Goal: Information Seeking & Learning: Learn about a topic

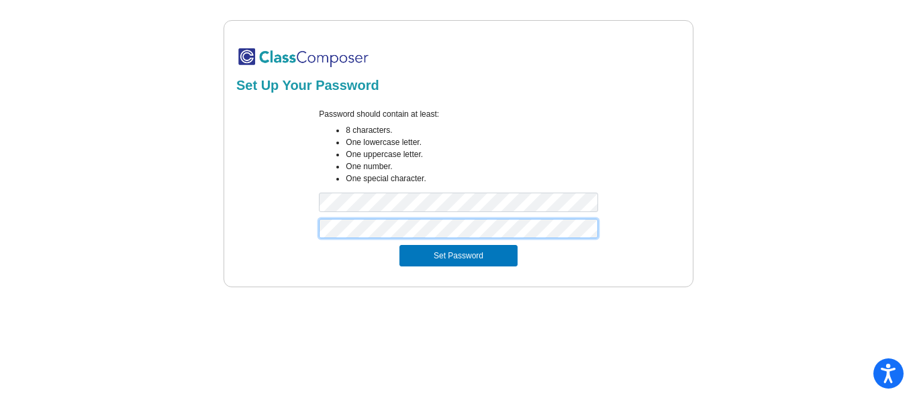
click at [399, 245] on button "Set Password" at bounding box center [458, 255] width 118 height 21
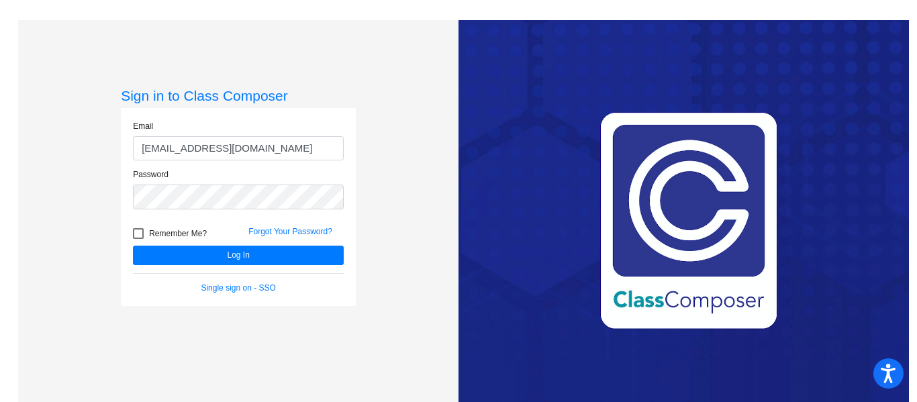
click at [133, 246] on button "Log In" at bounding box center [238, 255] width 211 height 19
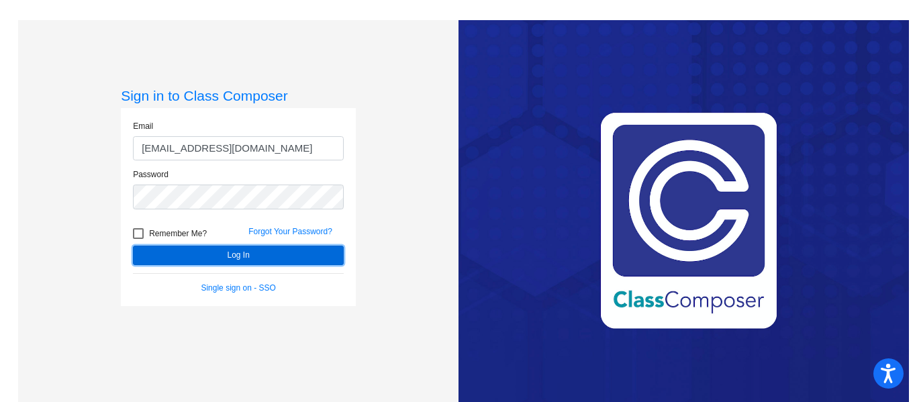
click at [250, 254] on button "Log In" at bounding box center [238, 255] width 211 height 19
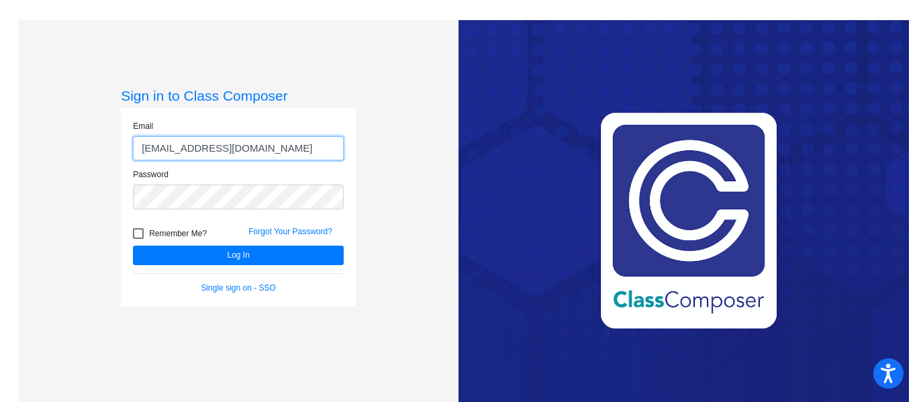
click at [205, 152] on input "[EMAIL_ADDRESS][DOMAIN_NAME]" at bounding box center [238, 148] width 211 height 25
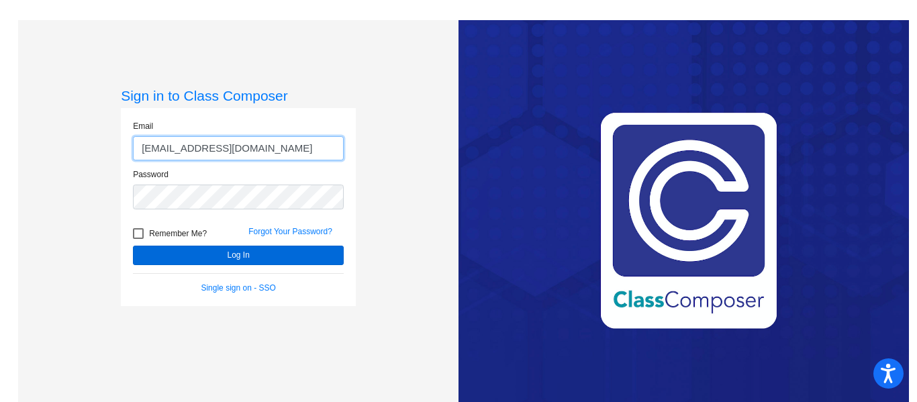
type input "[EMAIL_ADDRESS][DOMAIN_NAME]"
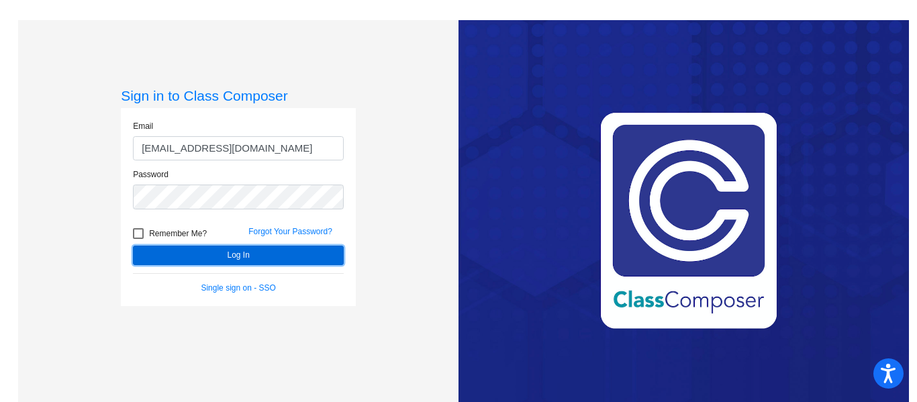
click at [249, 254] on button "Log In" at bounding box center [238, 255] width 211 height 19
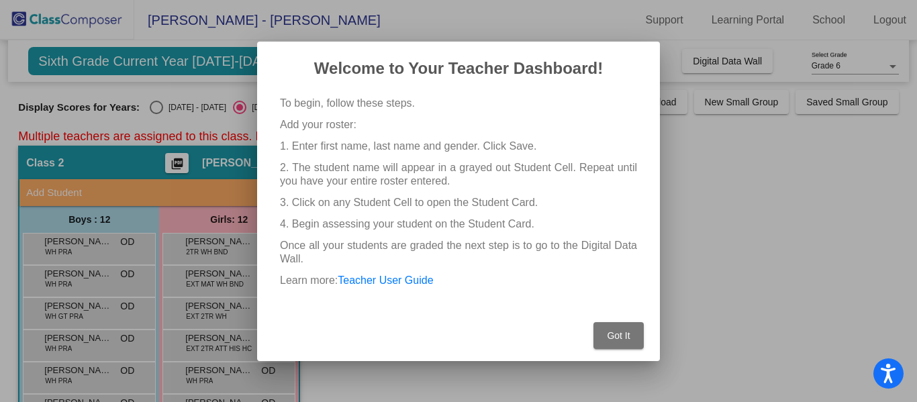
click at [622, 330] on span "Got It" at bounding box center [618, 335] width 23 height 11
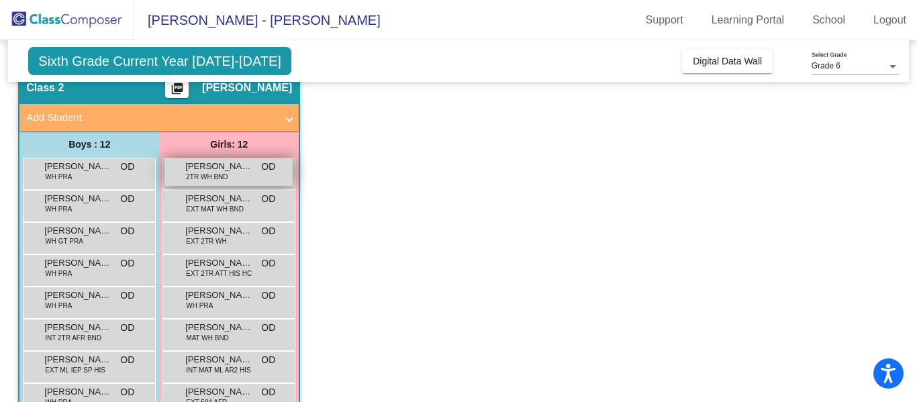
scroll to position [80, 0]
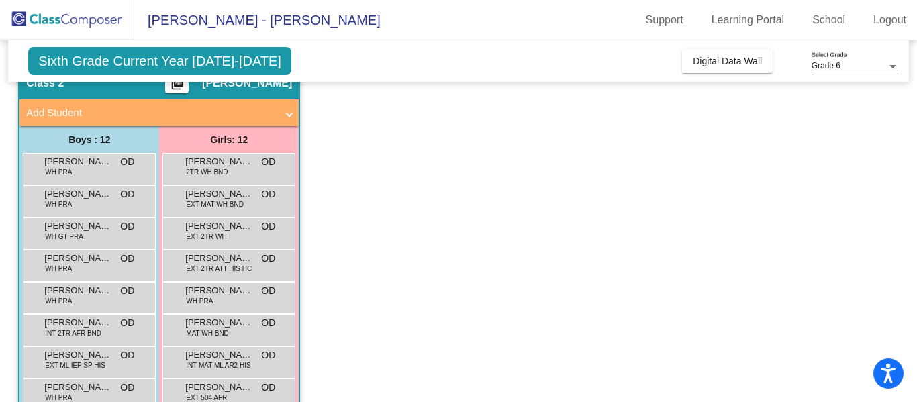
click at [346, 219] on app-classroom "Class 2 picture_as_pdf [PERSON_NAME] Add Student First Name Last Name Student I…" at bounding box center [458, 313] width 880 height 495
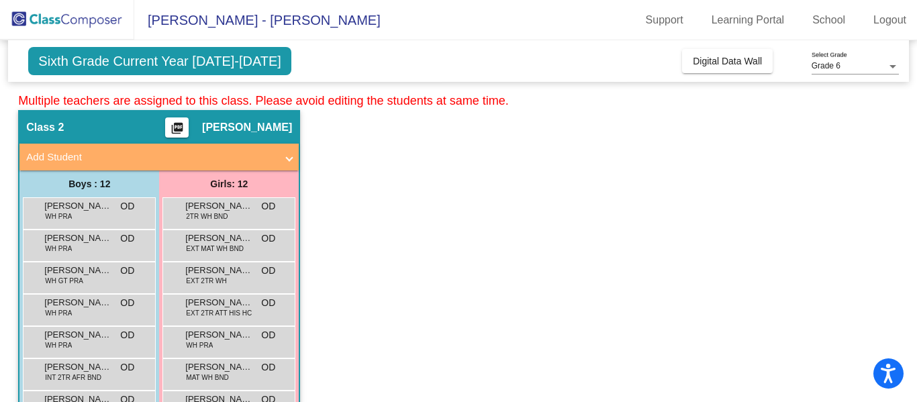
scroll to position [28, 0]
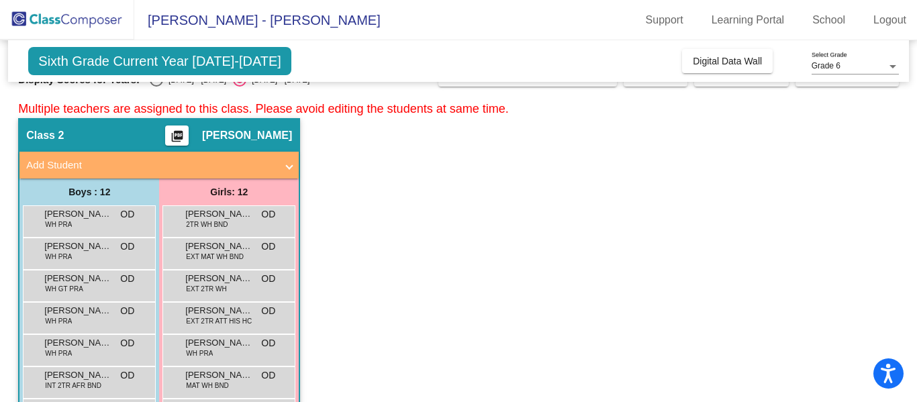
click at [288, 162] on span at bounding box center [289, 165] width 5 height 15
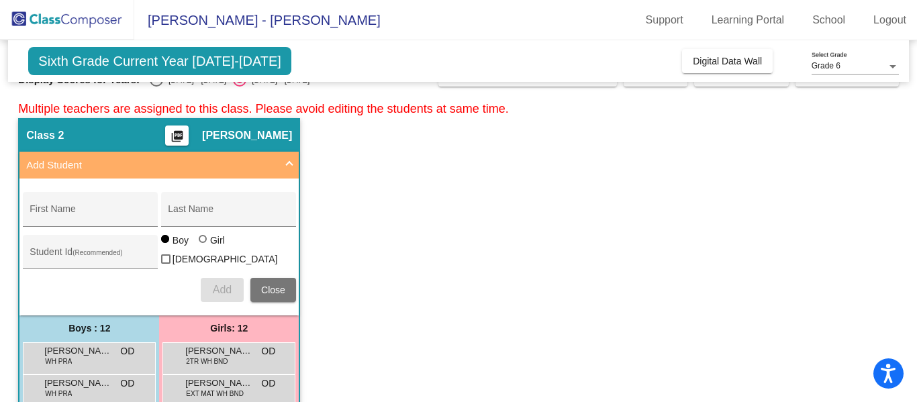
click at [288, 162] on span at bounding box center [289, 165] width 5 height 15
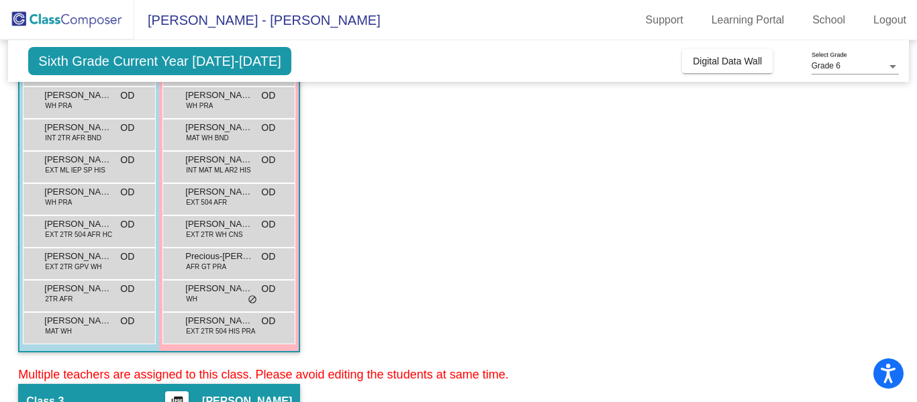
scroll to position [279, 0]
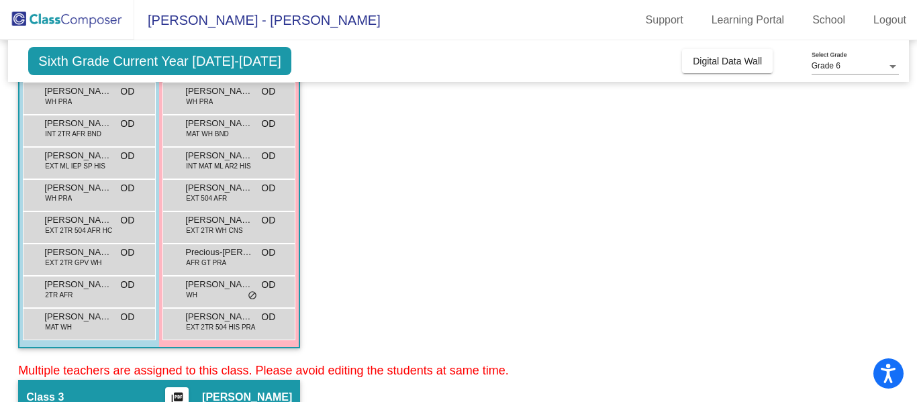
click at [184, 24] on span "[PERSON_NAME] - [PERSON_NAME]" at bounding box center [257, 19] width 246 height 21
click at [391, 182] on app-classroom "Class 2 picture_as_pdf [PERSON_NAME] Add Student First Name Last Name Student I…" at bounding box center [458, 113] width 880 height 495
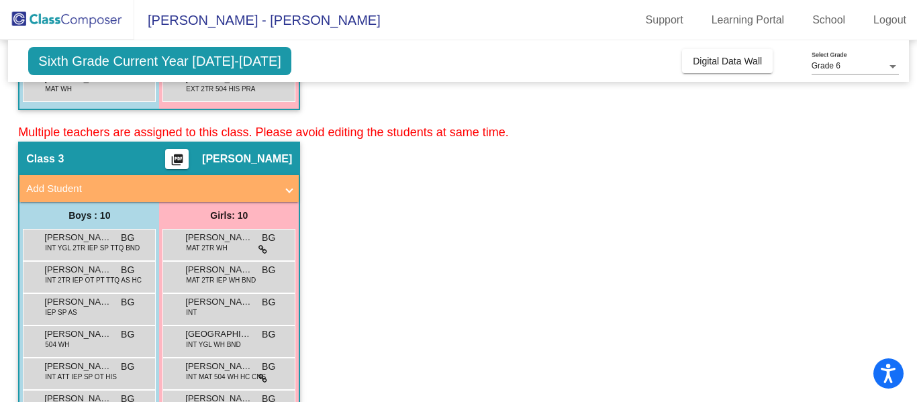
scroll to position [571, 0]
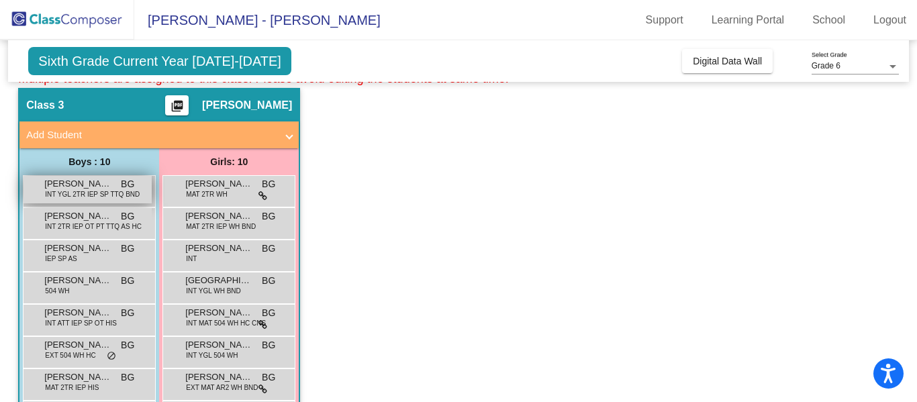
click at [101, 197] on span "INT YGL 2TR IEP SP TTQ BND" at bounding box center [92, 194] width 95 height 10
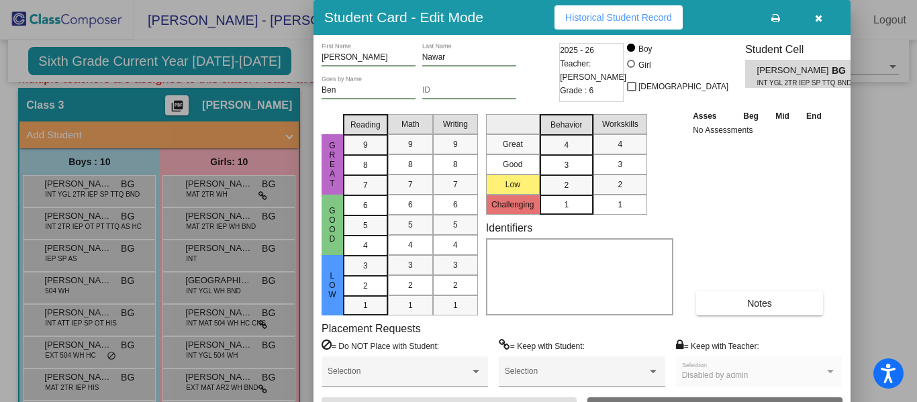
click at [712, 178] on div "Asses Beg Mid End No Assessments Notes" at bounding box center [760, 212] width 141 height 207
click at [818, 21] on icon "button" at bounding box center [818, 17] width 7 height 9
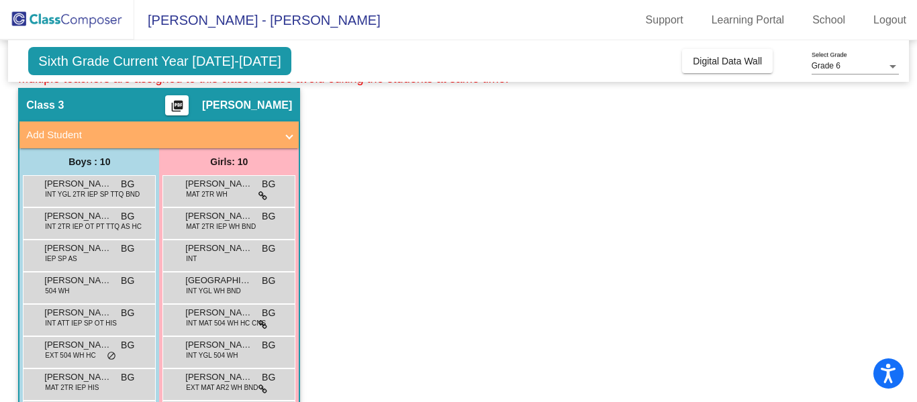
click at [226, 203] on div "[PERSON_NAME] MAT 2TR WH BG lock do_not_disturb_alt" at bounding box center [228, 191] width 133 height 32
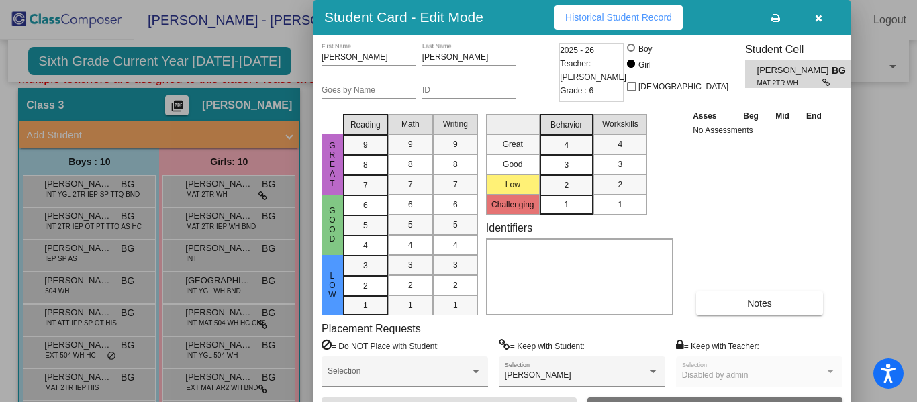
click at [605, 23] on button "Historical Student Record" at bounding box center [619, 17] width 128 height 24
click at [815, 15] on icon "button" at bounding box center [818, 17] width 7 height 9
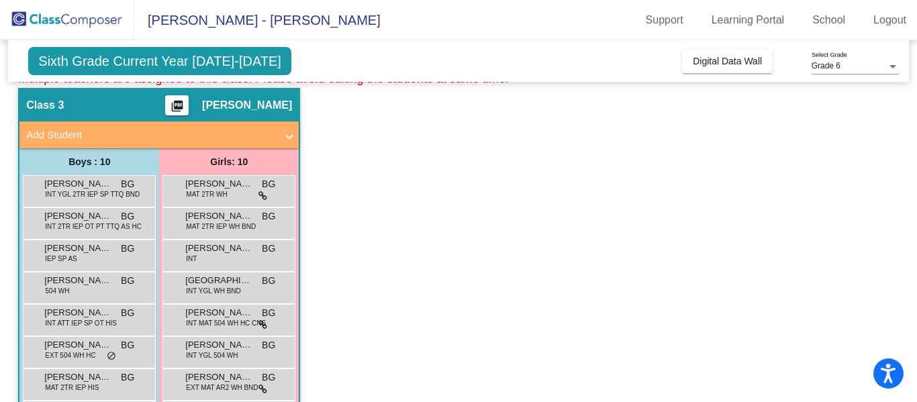
scroll to position [0, 0]
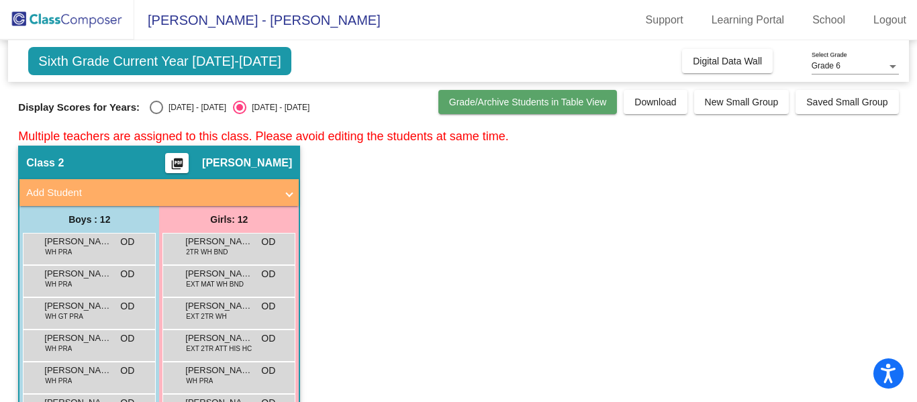
click at [528, 106] on span "Grade/Archive Students in Table View" at bounding box center [528, 102] width 158 height 11
